Goal: Find specific page/section: Find specific page/section

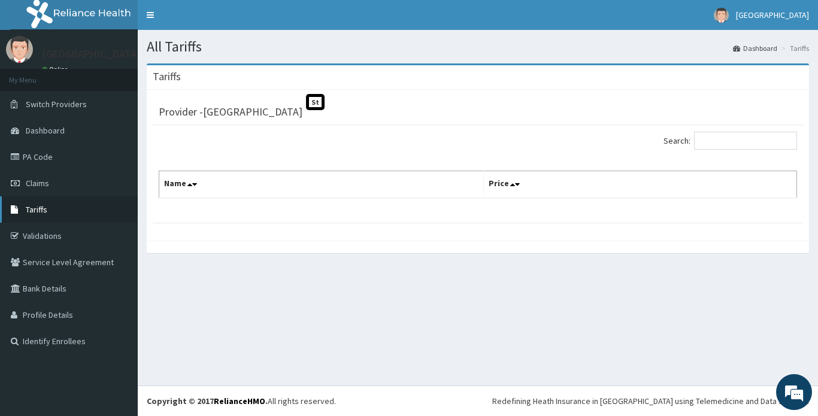
click at [35, 208] on span "Tariffs" at bounding box center [37, 209] width 22 height 11
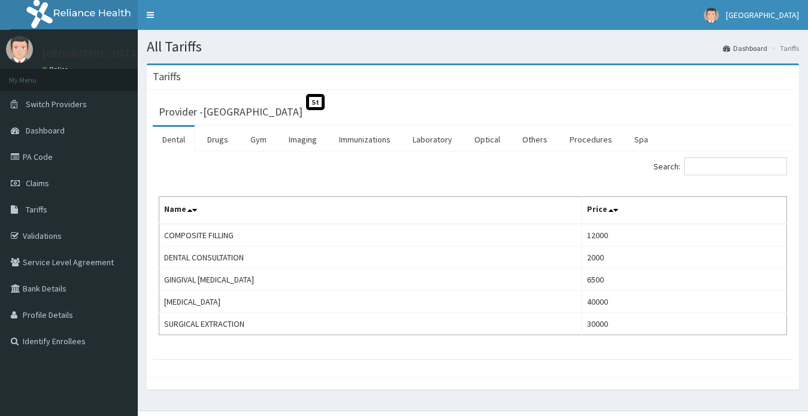
click at [588, 139] on link "Procedures" at bounding box center [591, 139] width 62 height 25
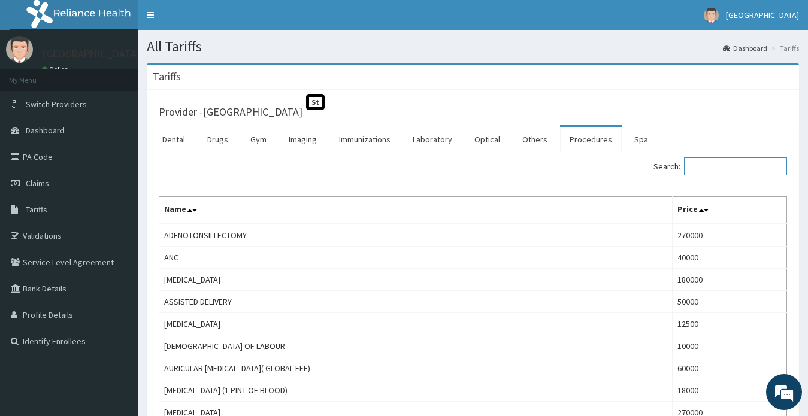
click at [725, 167] on input "Search:" at bounding box center [735, 167] width 103 height 18
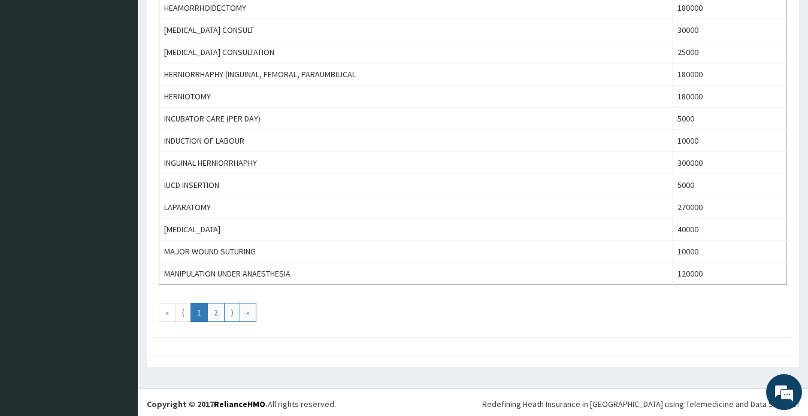
scroll to position [1051, 0]
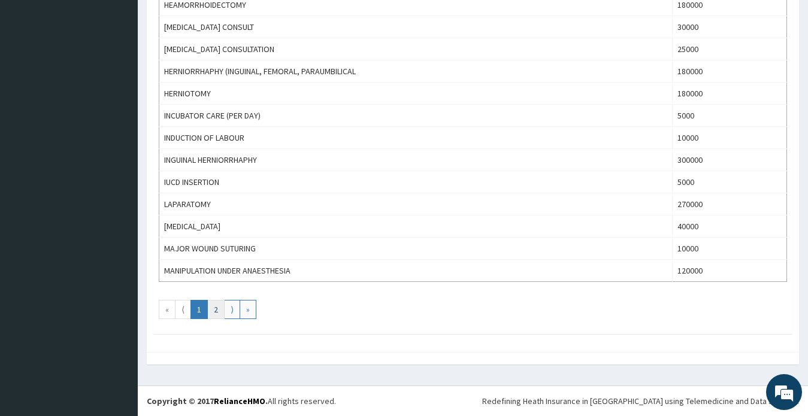
click at [211, 312] on link "2" at bounding box center [215, 309] width 17 height 19
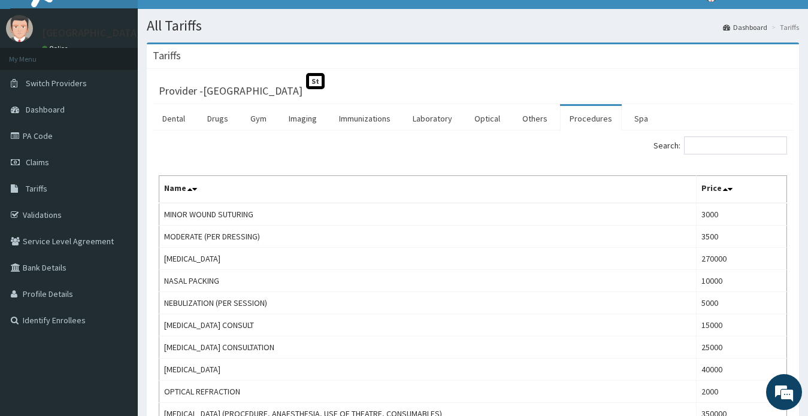
scroll to position [0, 0]
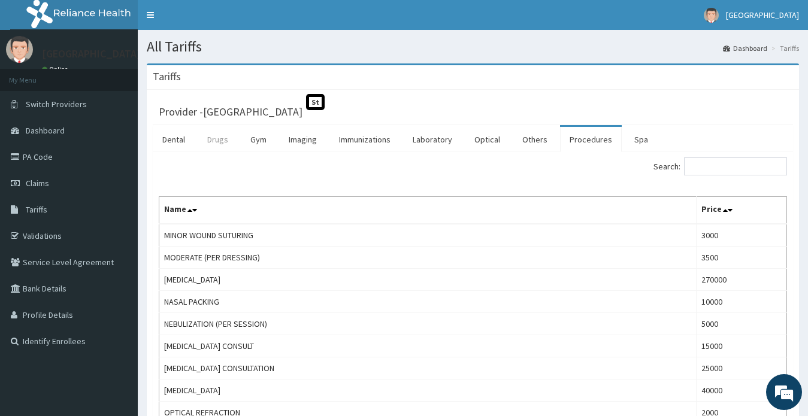
click at [217, 141] on link "Drugs" at bounding box center [218, 139] width 40 height 25
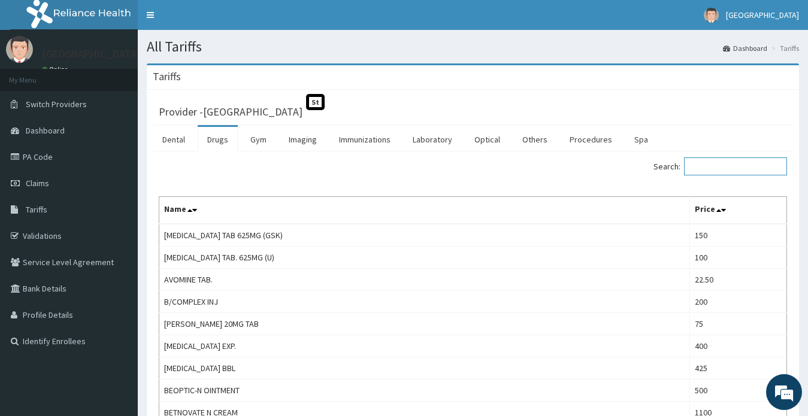
click at [739, 167] on input "Search:" at bounding box center [735, 167] width 103 height 18
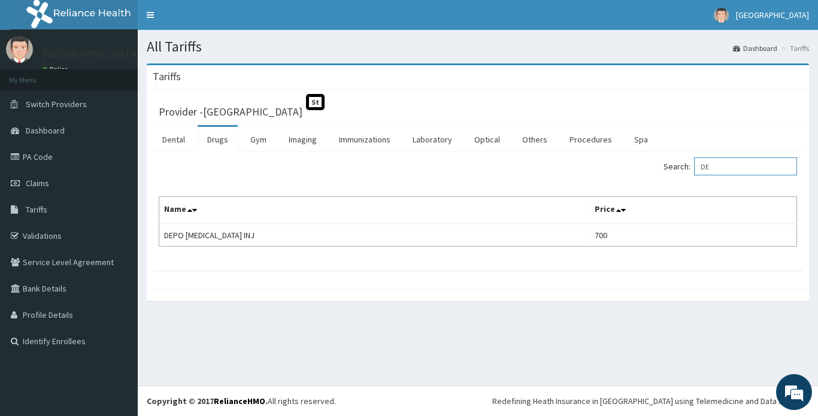
type input "D"
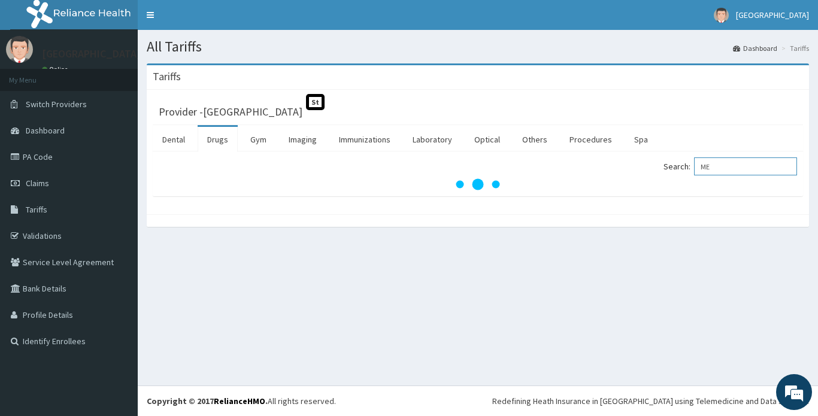
type input "M"
